Goal: Use online tool/utility: Utilize a website feature to perform a specific function

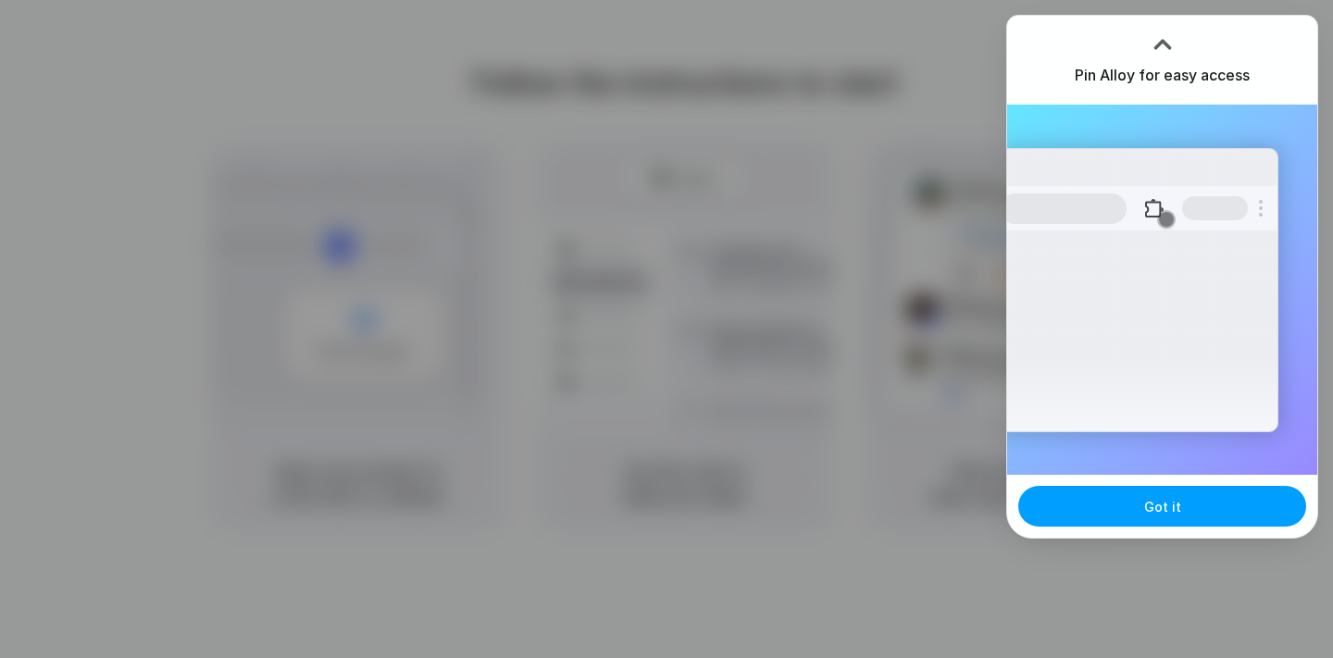
click at [1107, 503] on button "Got it" at bounding box center [1163, 506] width 288 height 41
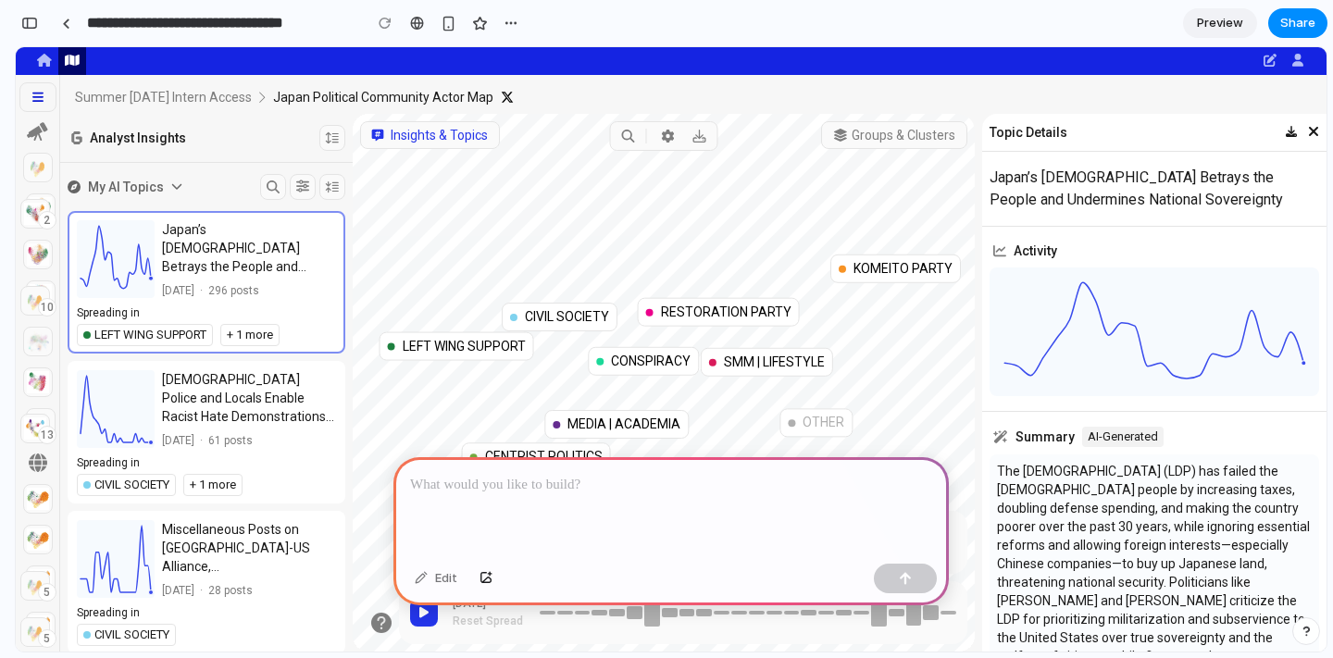
click at [778, 319] on div "Unclustered JPN Ground Self-Defense Force I GovOfficial JPN News Journos|Intell…" at bounding box center [674, 383] width 1333 height 538
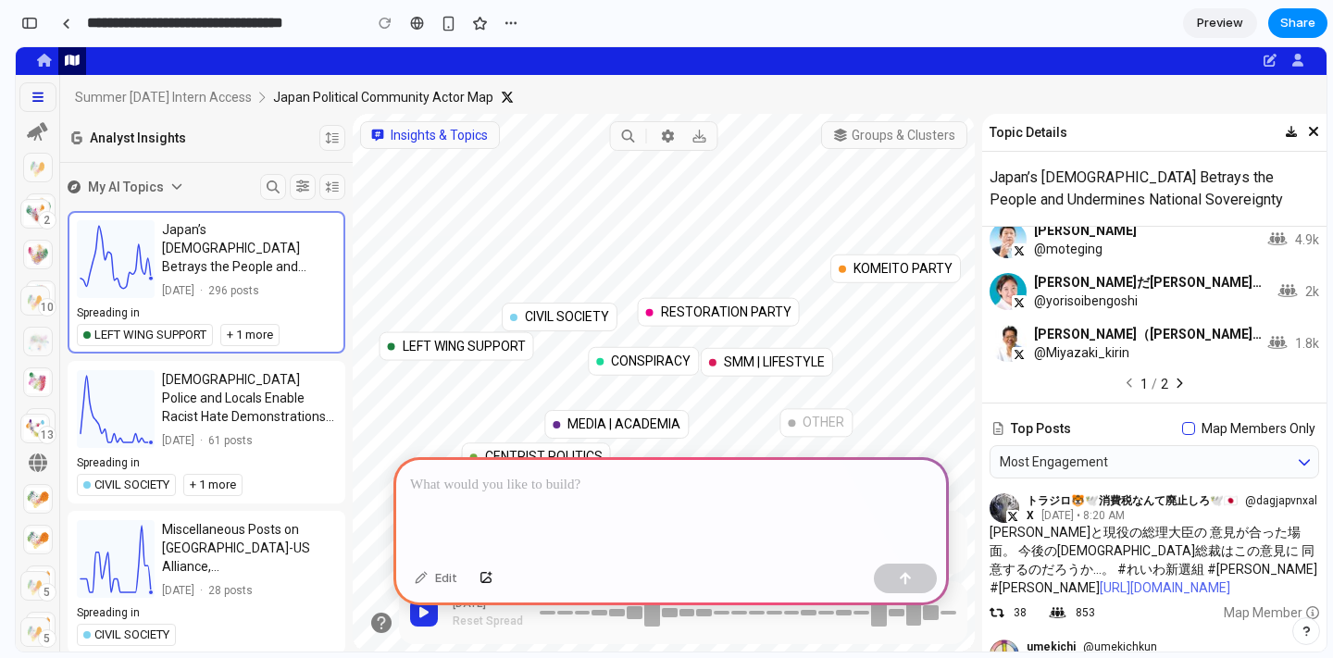
scroll to position [1461, 0]
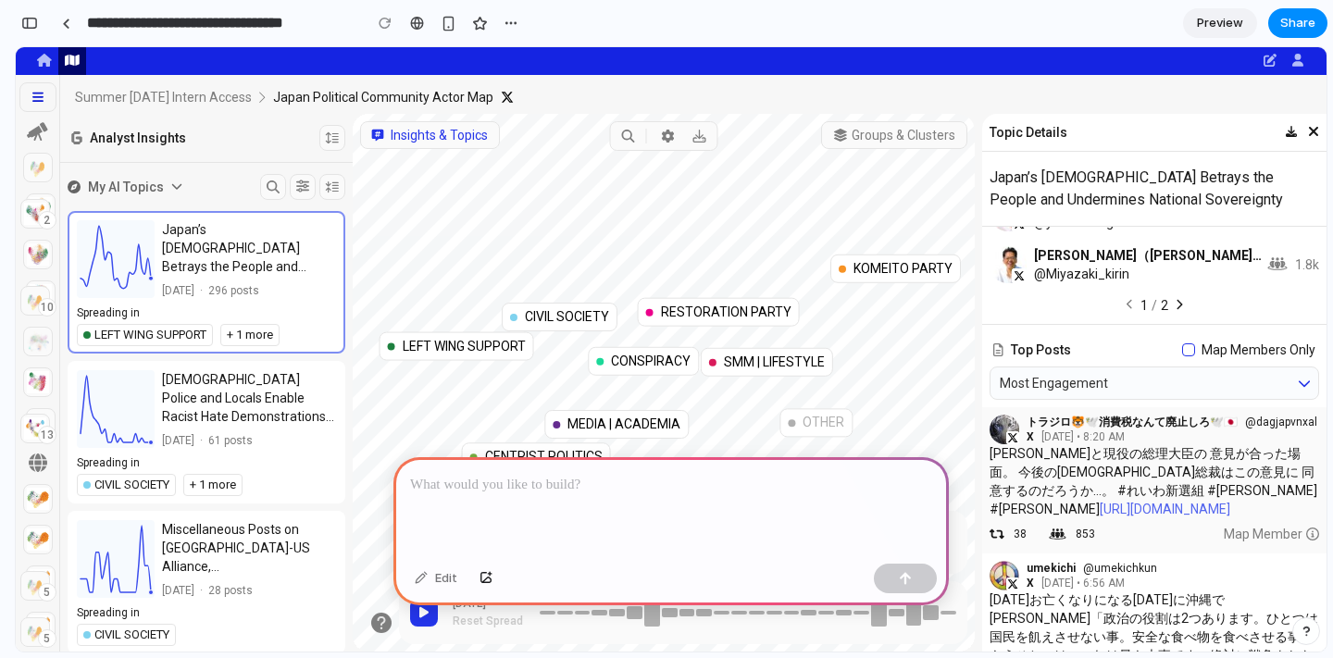
click at [1125, 430] on p "[DATE] • 8:20 AM" at bounding box center [1083, 437] width 83 height 15
click at [1184, 444] on p "[PERSON_NAME]と現役の総理大臣の 意見が合った場面。 今後の[DEMOGRAPHIC_DATA]総裁はこの意見に 同意するのだろうか…。 #れいわ…" at bounding box center [1155, 481] width 330 height 74
click at [1183, 374] on div "Most Engagement" at bounding box center [1140, 383] width 281 height 19
click at [1305, 377] on icon at bounding box center [1304, 383] width 13 height 13
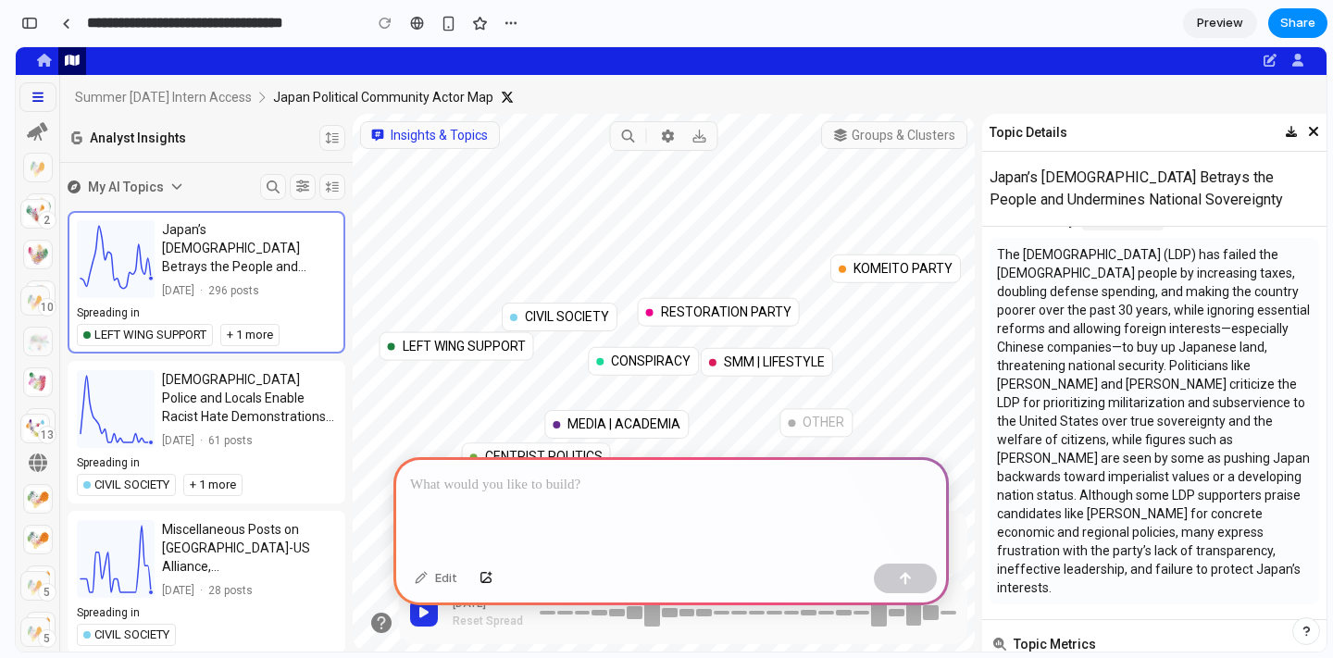
scroll to position [0, 0]
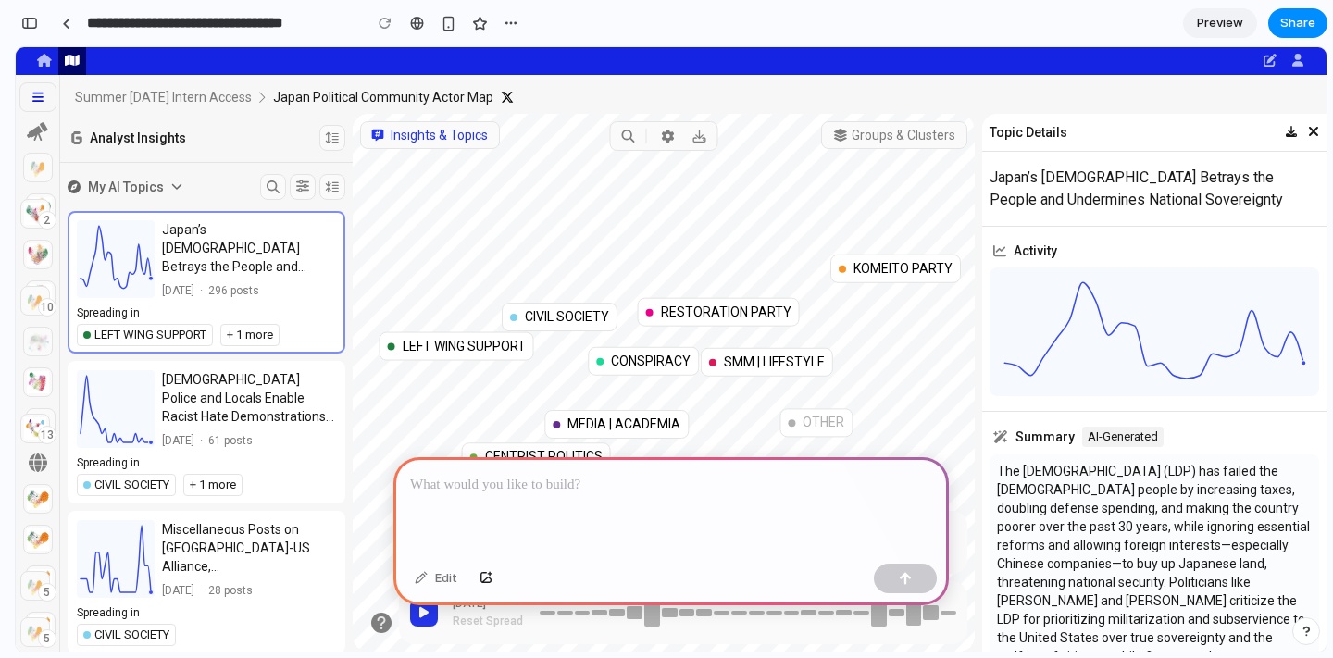
click at [440, 527] on div at bounding box center [672, 506] width 556 height 99
click at [903, 135] on p "Groups & Clusters" at bounding box center [904, 135] width 104 height 19
click at [446, 580] on div "Edit" at bounding box center [436, 579] width 61 height 30
click at [486, 519] on div at bounding box center [672, 506] width 556 height 99
